Goal: Navigation & Orientation: Find specific page/section

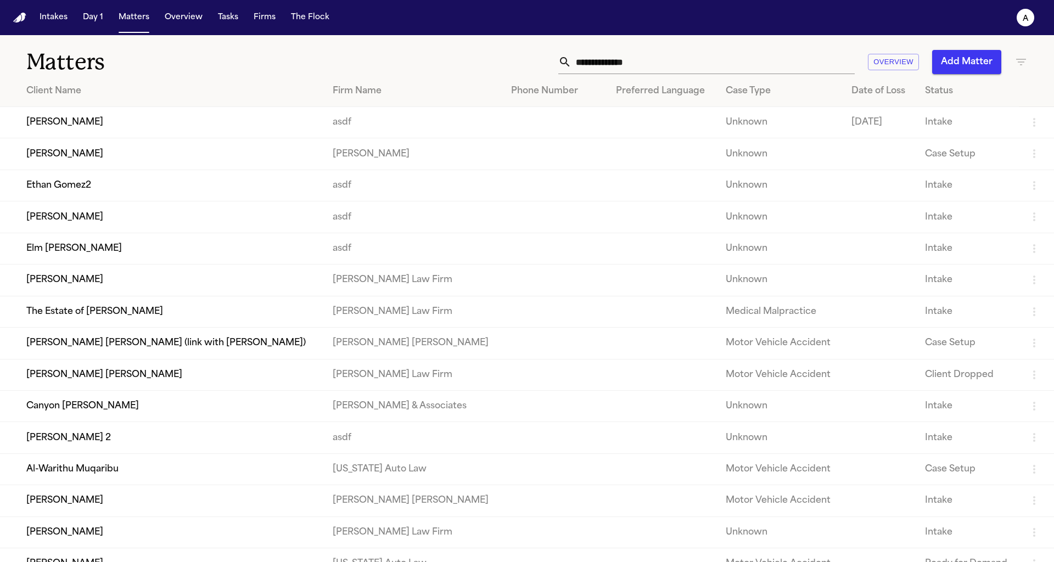
click at [124, 151] on td "[PERSON_NAME]" at bounding box center [162, 153] width 324 height 31
click at [248, 117] on td "[PERSON_NAME]" at bounding box center [162, 122] width 324 height 31
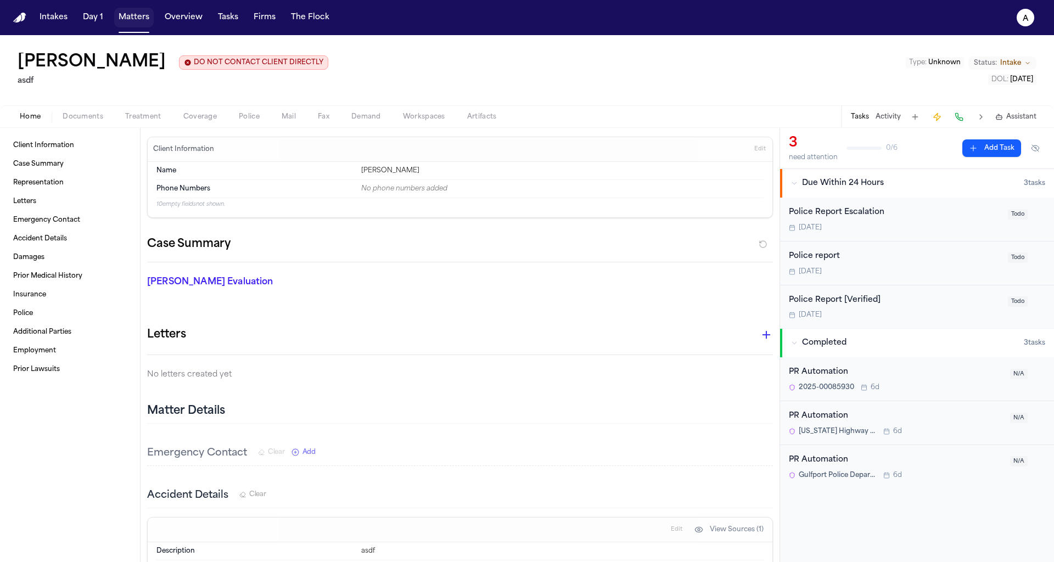
click at [142, 20] on button "Matters" at bounding box center [134, 18] width 40 height 20
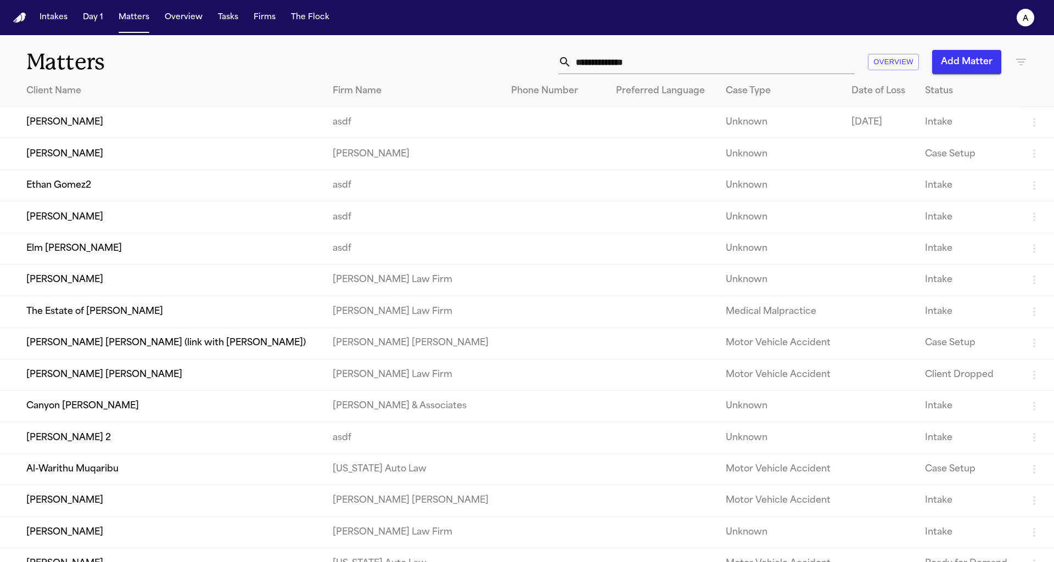
click at [163, 135] on td "[PERSON_NAME]" at bounding box center [162, 122] width 324 height 31
